Goal: Information Seeking & Learning: Learn about a topic

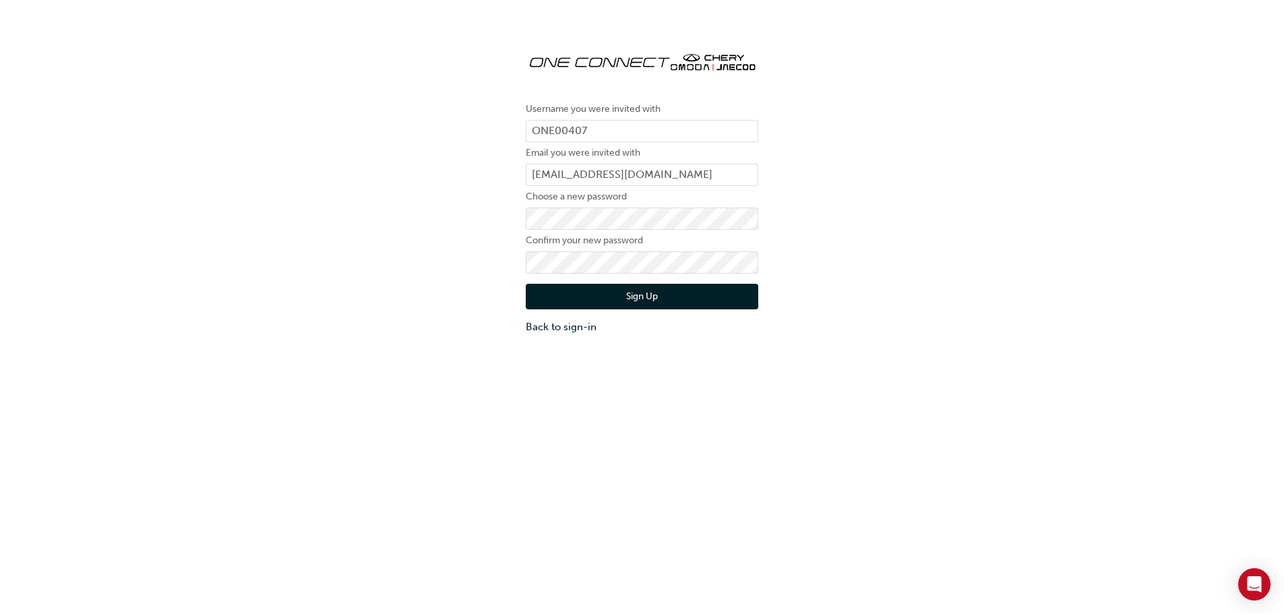
click at [646, 293] on button "Sign Up" at bounding box center [642, 297] width 233 height 26
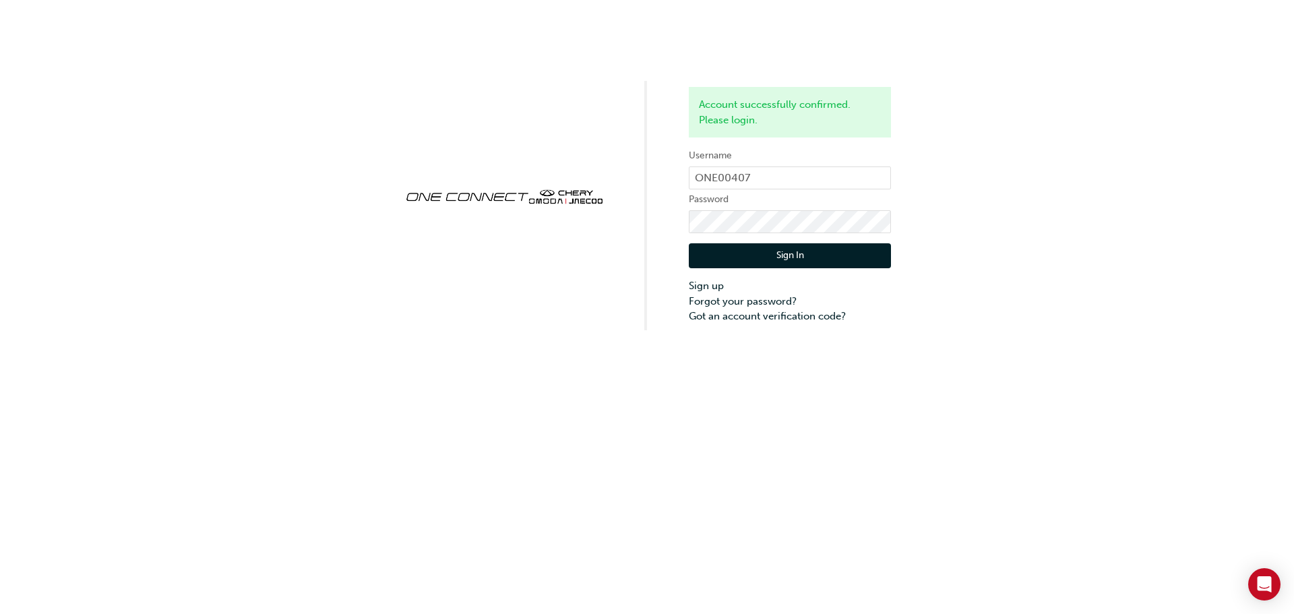
click at [776, 254] on button "Sign In" at bounding box center [790, 256] width 202 height 26
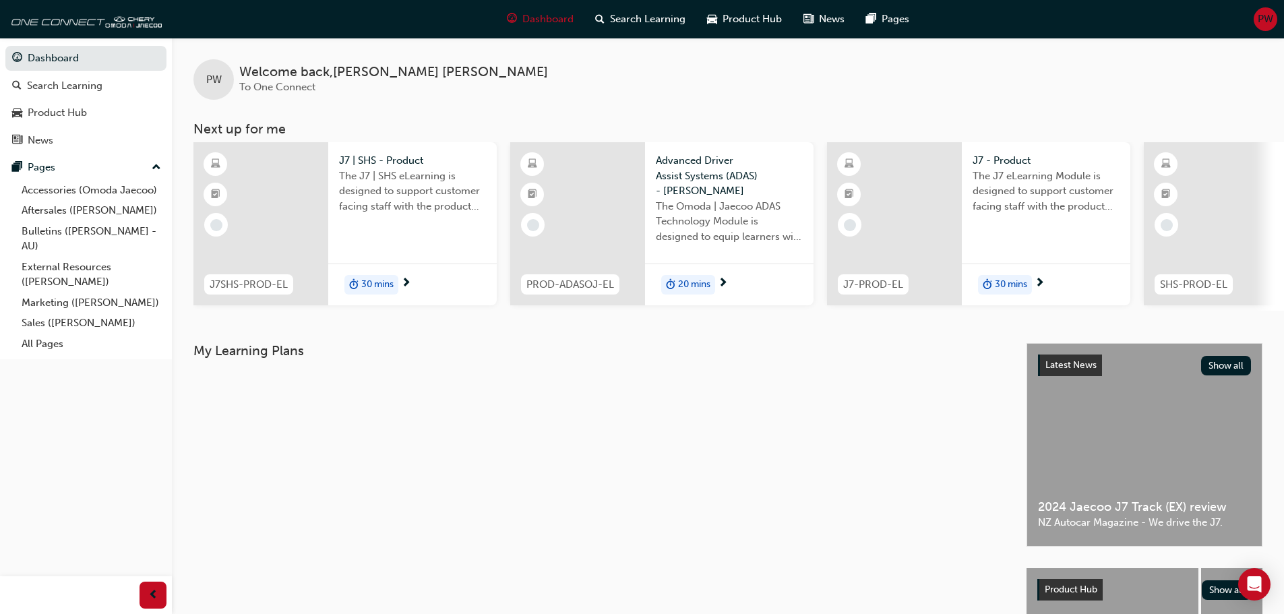
click at [272, 208] on div at bounding box center [260, 223] width 135 height 163
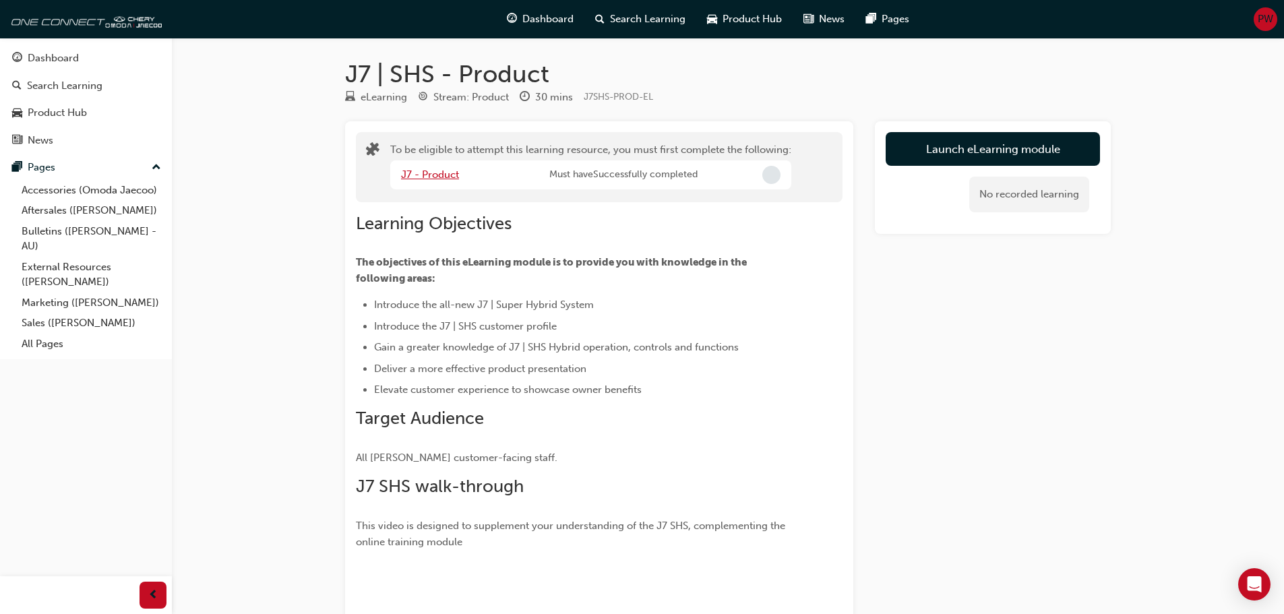
click at [444, 171] on link "J7 - Product" at bounding box center [430, 175] width 58 height 12
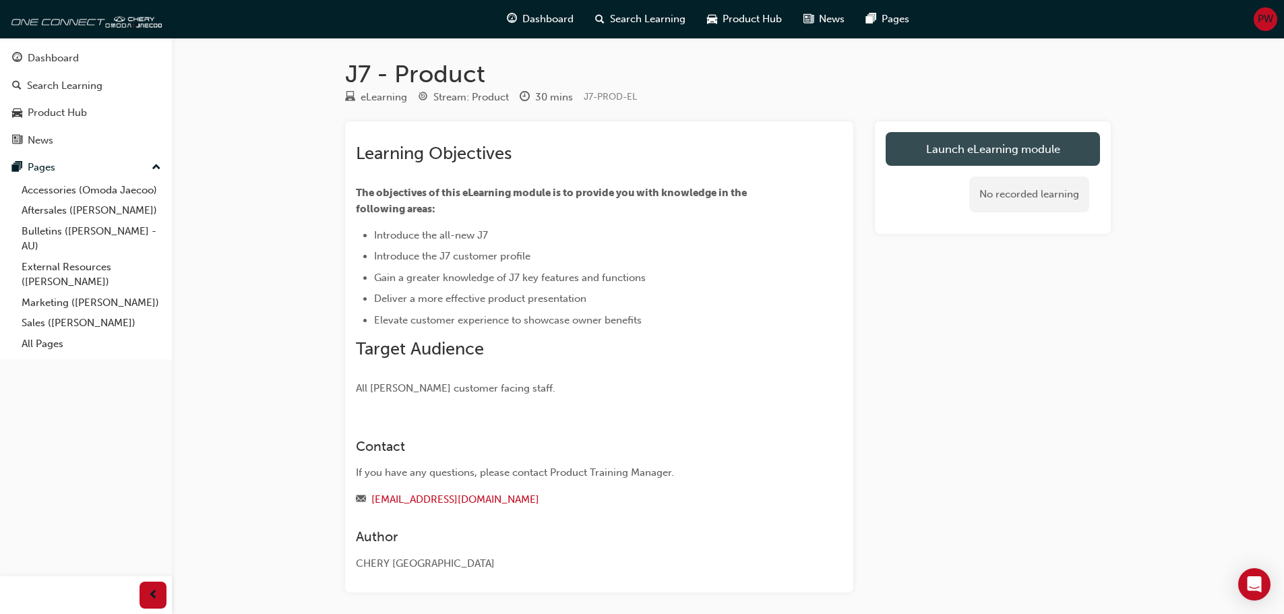
click at [969, 148] on link "Launch eLearning module" at bounding box center [993, 149] width 214 height 34
